Goal: Download file/media

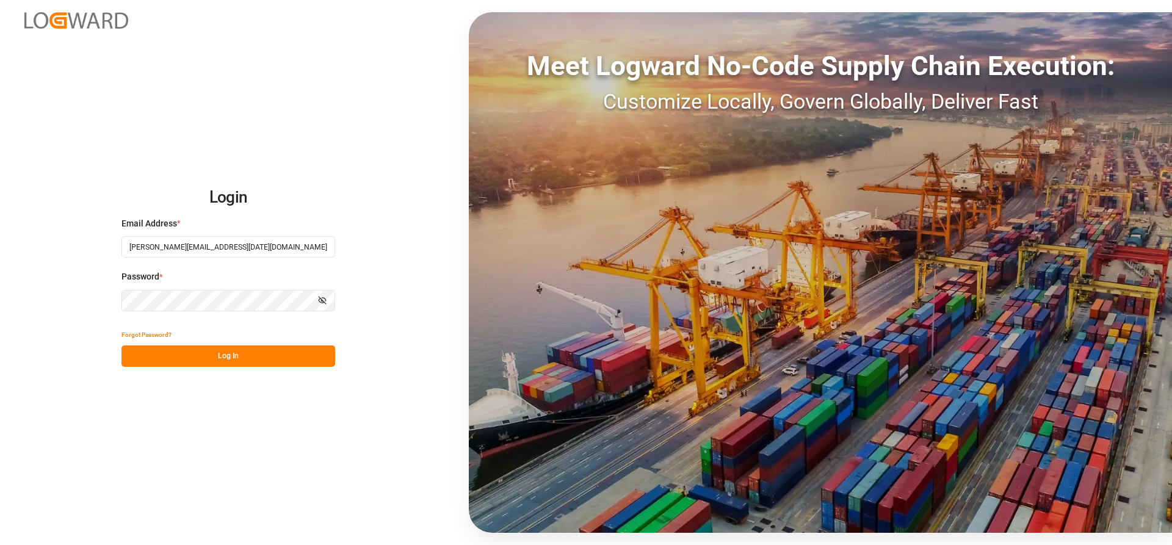
click at [186, 357] on button "Log In" at bounding box center [228, 356] width 214 height 21
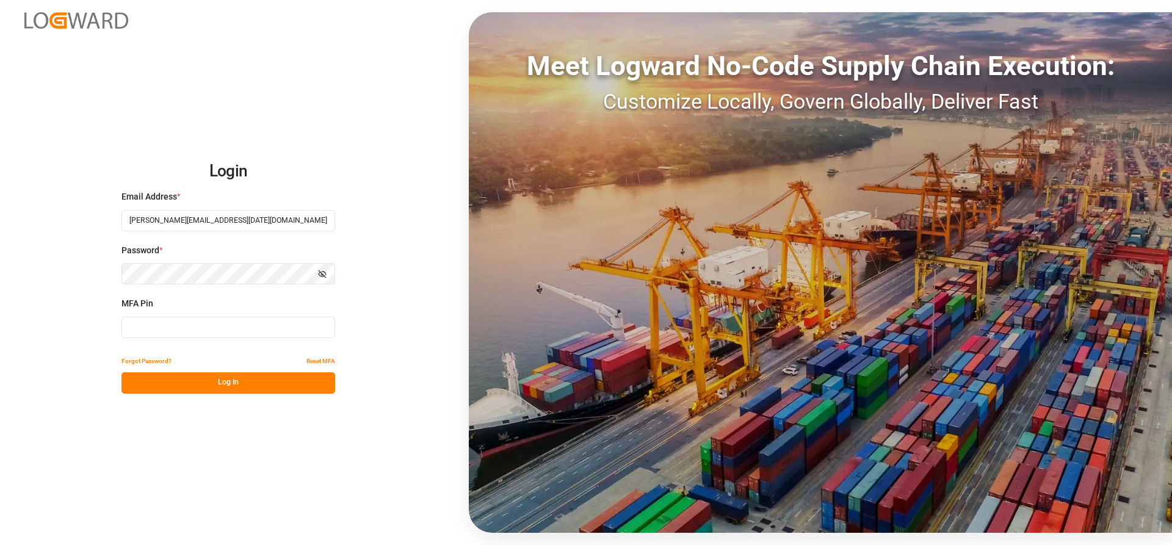
click at [151, 332] on input at bounding box center [228, 327] width 214 height 21
type input "067787"
click at [179, 388] on button "Log In" at bounding box center [228, 382] width 214 height 21
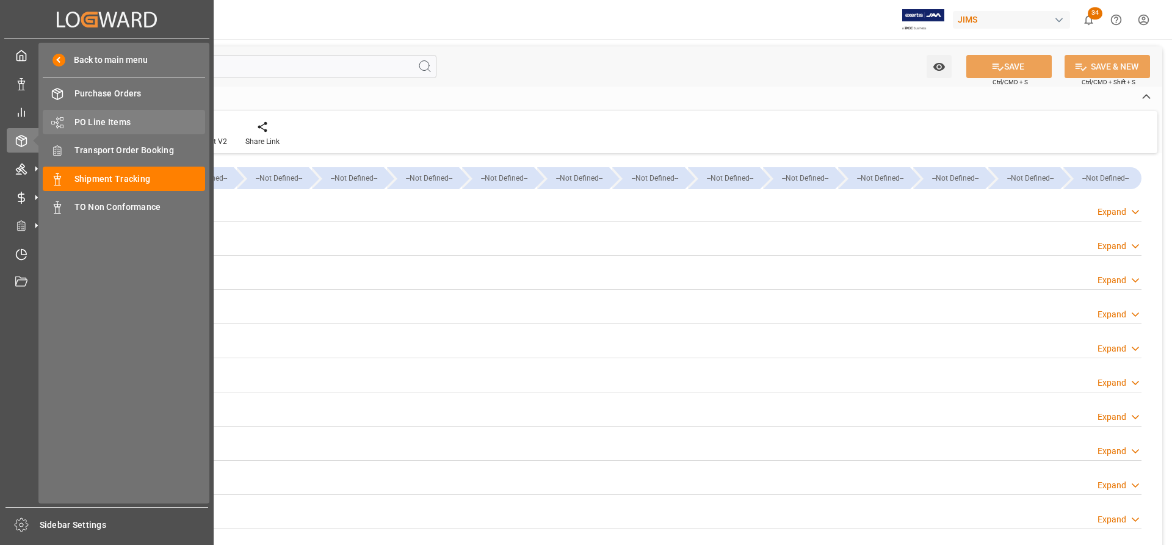
click at [100, 125] on span "PO Line Items" at bounding box center [139, 122] width 131 height 13
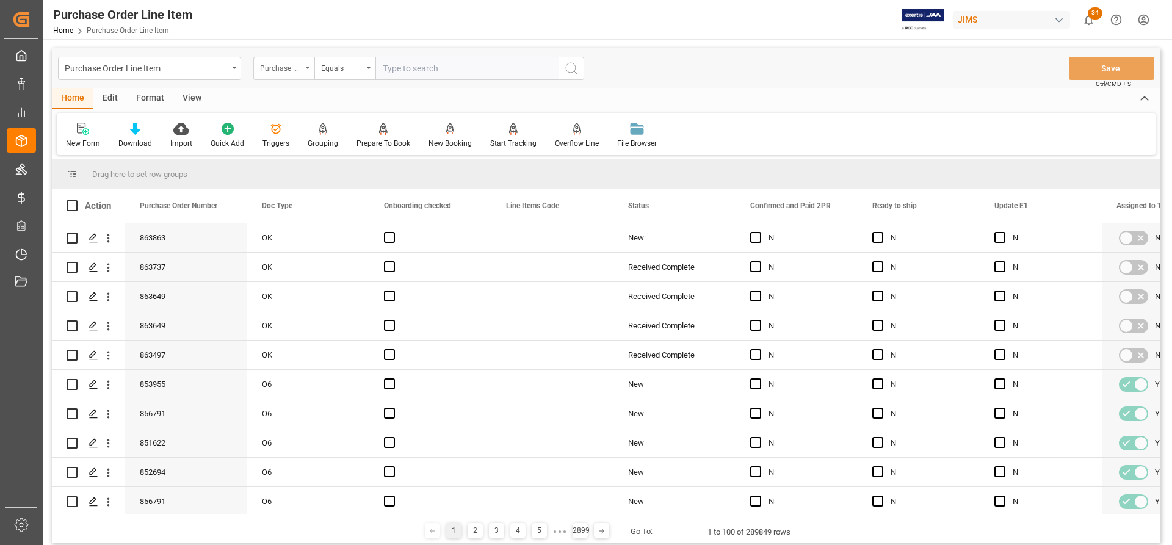
click at [305, 69] on div "Purchase Order Number" at bounding box center [283, 68] width 61 height 23
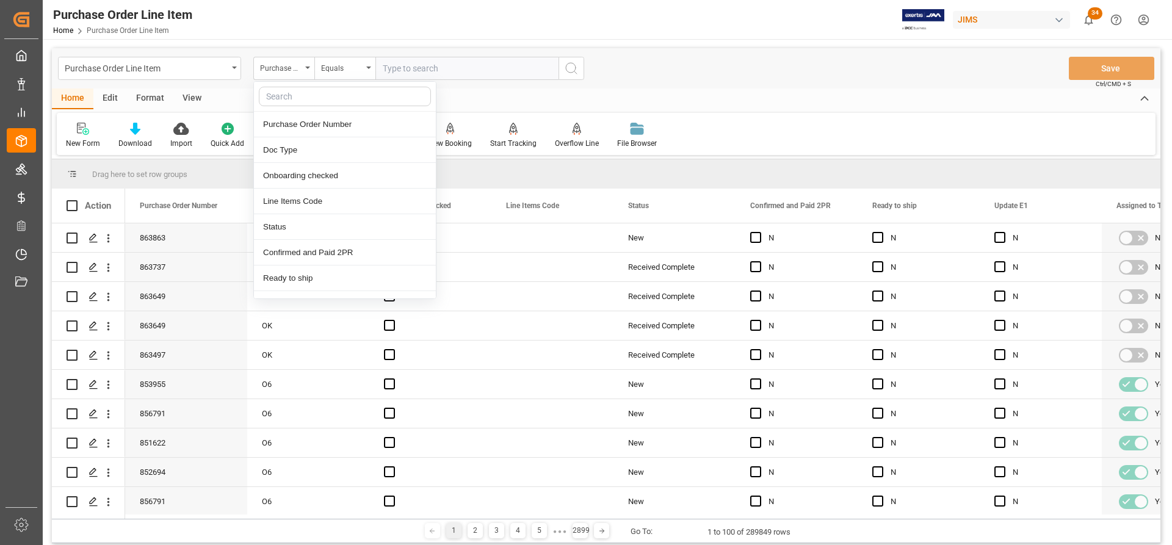
click at [277, 100] on input "text" at bounding box center [345, 97] width 172 height 20
type input "ref"
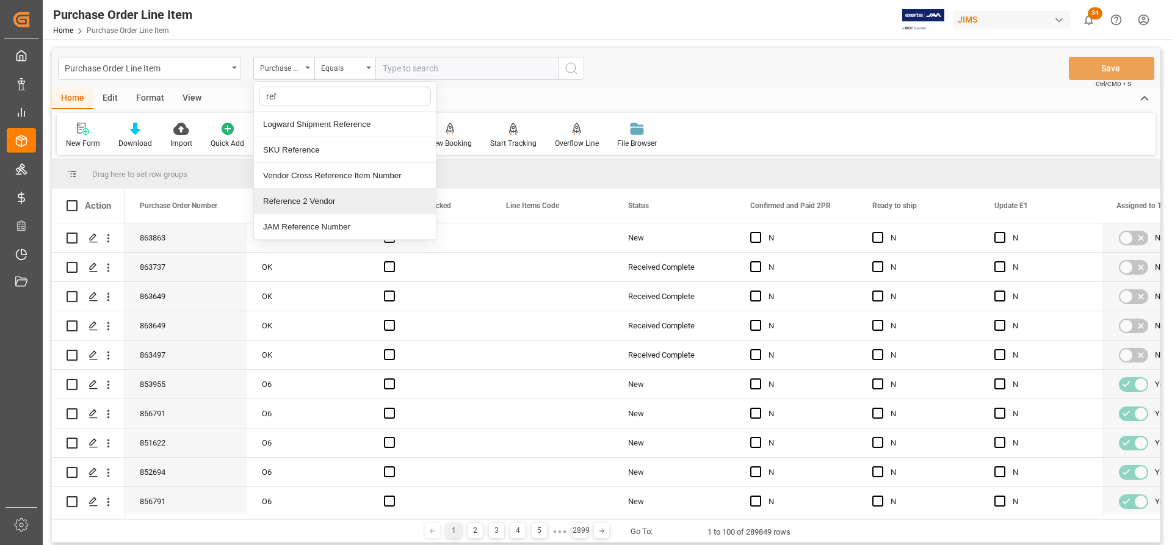
click at [287, 196] on div "Reference 2 Vendor" at bounding box center [345, 202] width 182 height 26
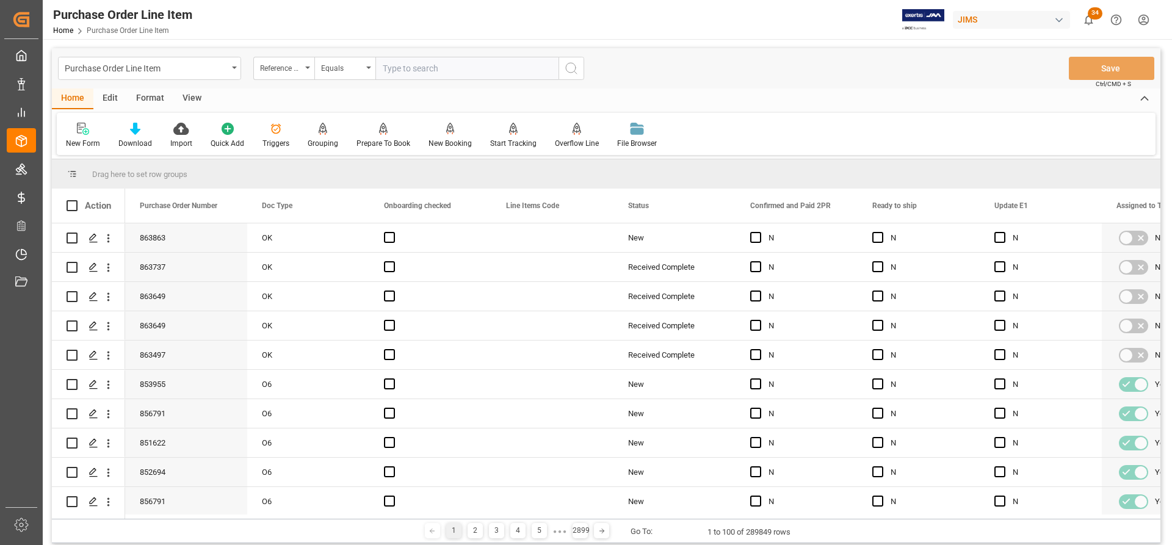
paste input "77-10150-CN"
type input "77-10150-CN"
click at [575, 69] on icon "search button" at bounding box center [571, 68] width 15 height 15
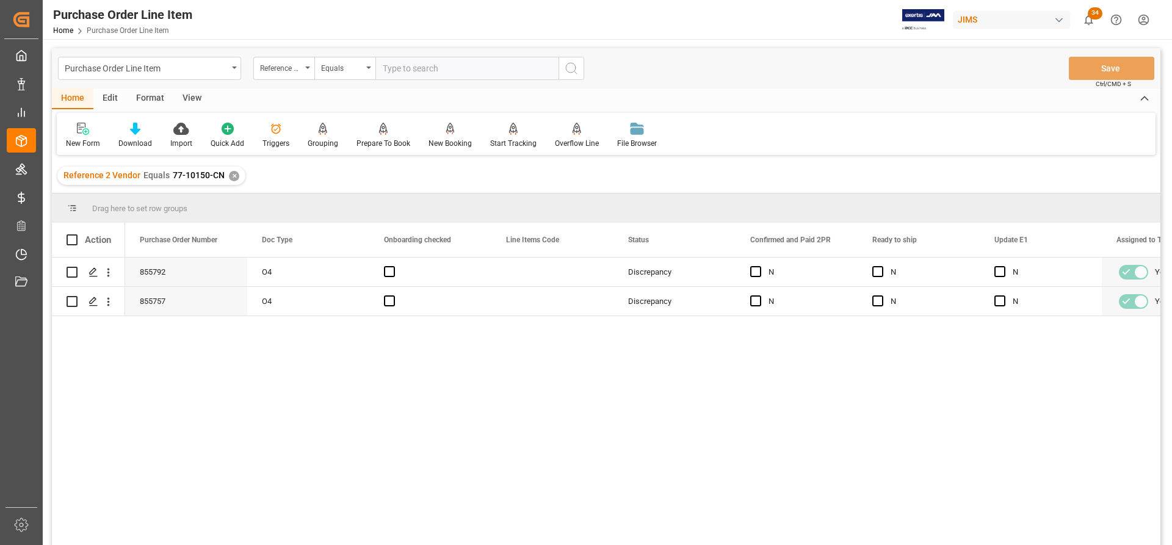
click at [193, 96] on div "View" at bounding box center [191, 99] width 37 height 21
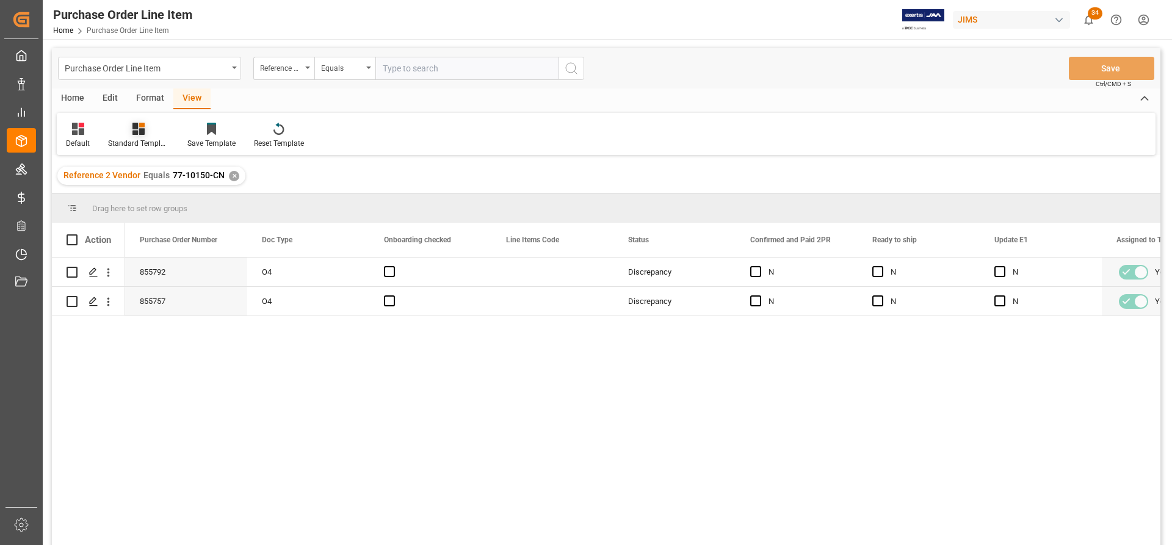
click at [136, 143] on div "Standard Templates" at bounding box center [138, 143] width 61 height 11
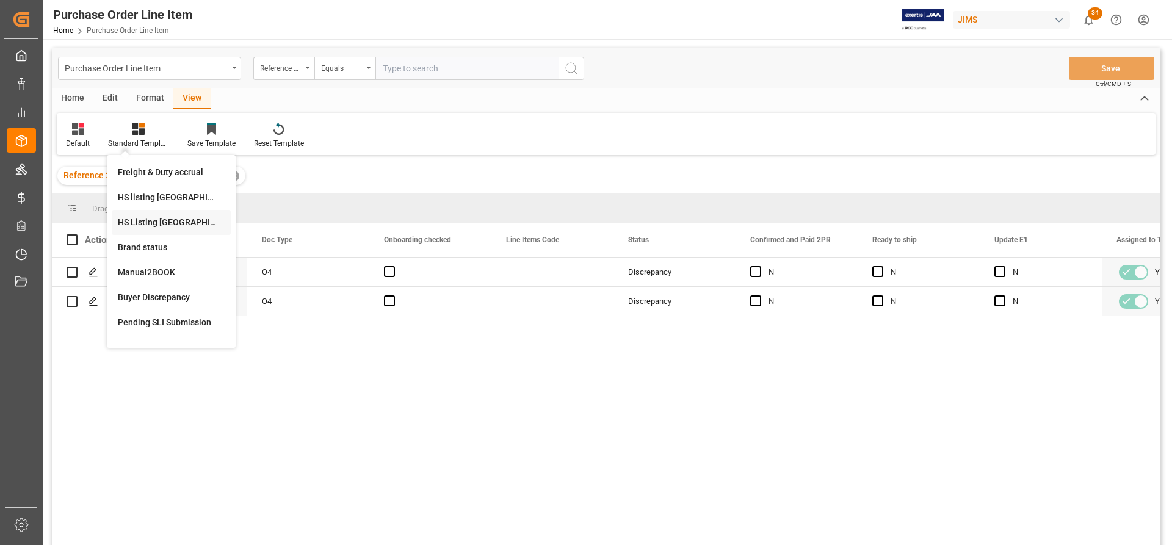
click at [137, 224] on div "HS Listing CANADA" at bounding box center [171, 222] width 107 height 13
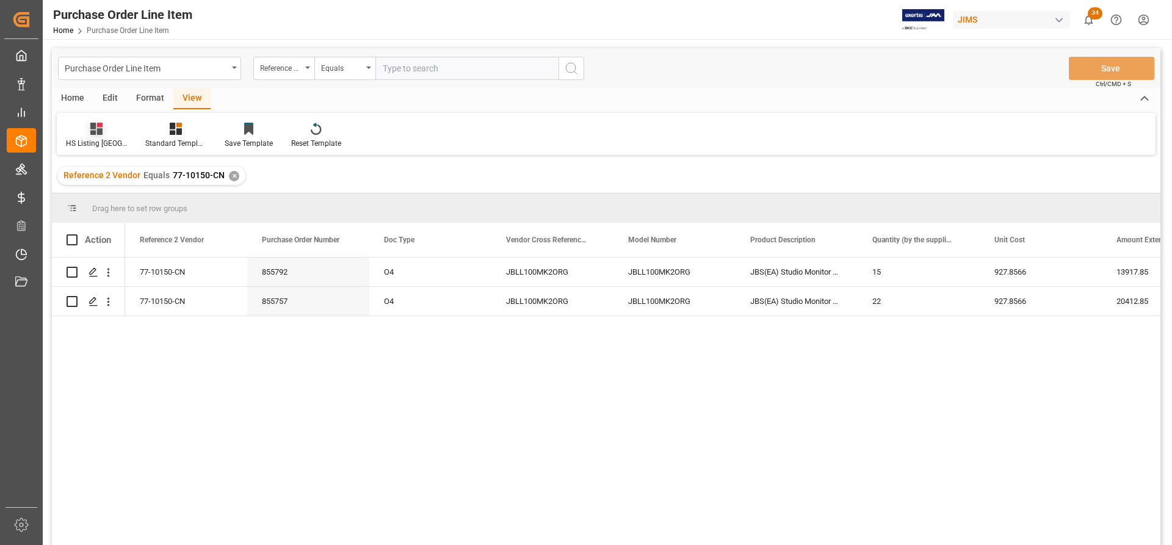
click at [86, 131] on div at bounding box center [96, 128] width 61 height 13
click at [74, 98] on div "Home" at bounding box center [73, 99] width 42 height 21
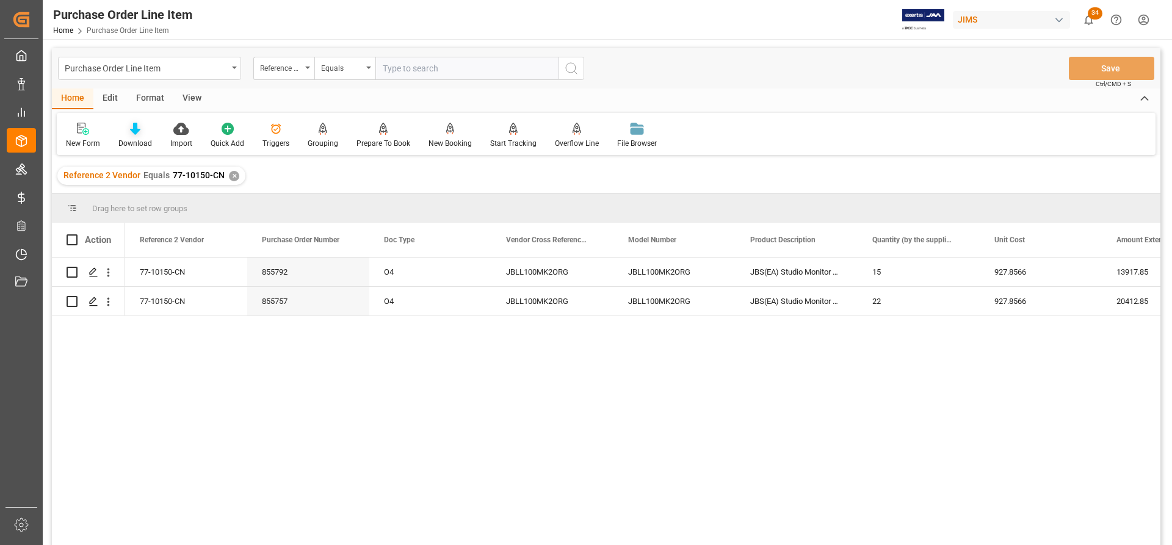
click at [132, 131] on icon at bounding box center [135, 129] width 10 height 12
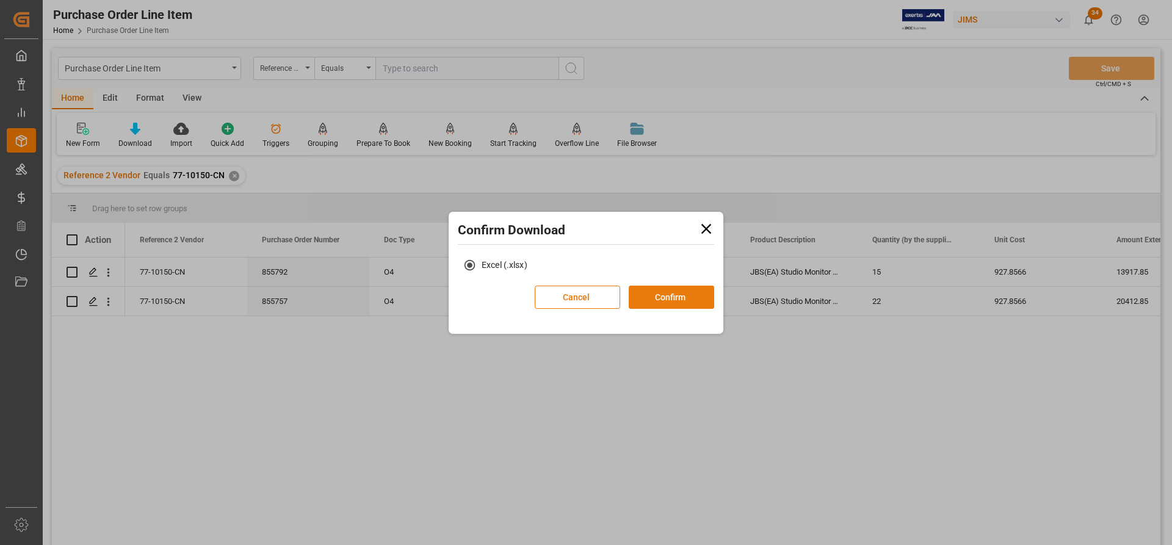
click at [649, 295] on button "Confirm" at bounding box center [671, 297] width 85 height 23
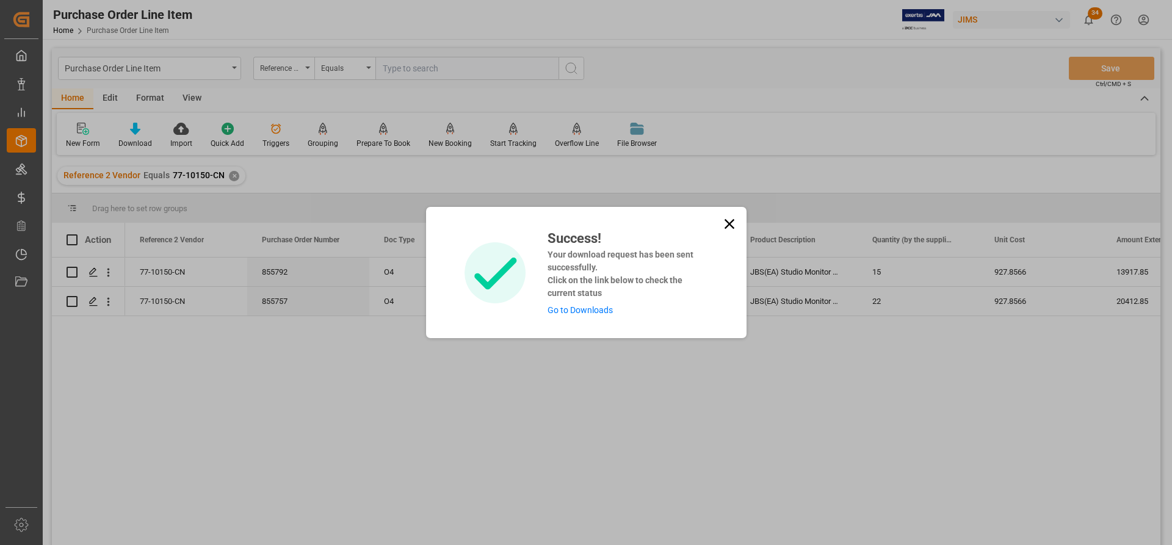
click at [587, 313] on link "Go to Downloads" at bounding box center [580, 310] width 65 height 10
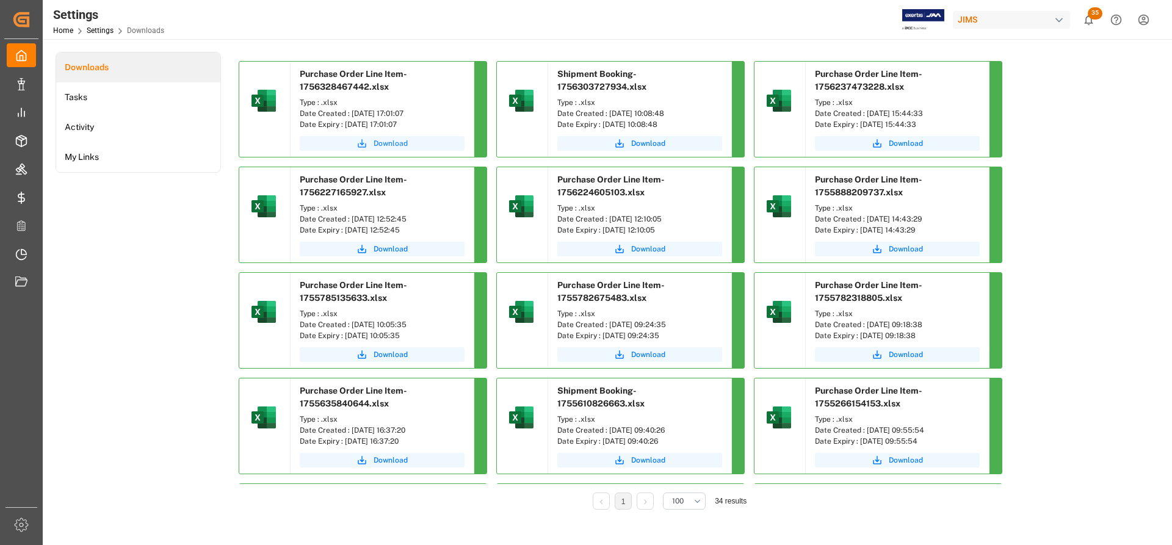
click at [390, 140] on span "Download" at bounding box center [391, 143] width 34 height 11
click at [383, 140] on span "Download" at bounding box center [391, 143] width 34 height 11
